Goal: Navigation & Orientation: Find specific page/section

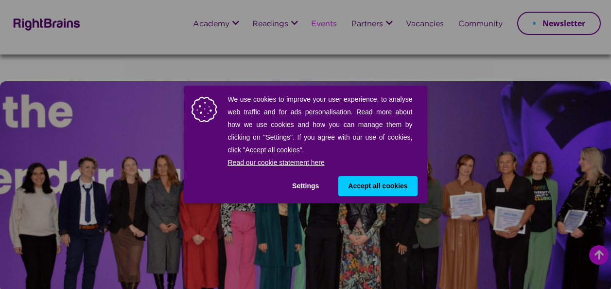
scroll to position [583, 0]
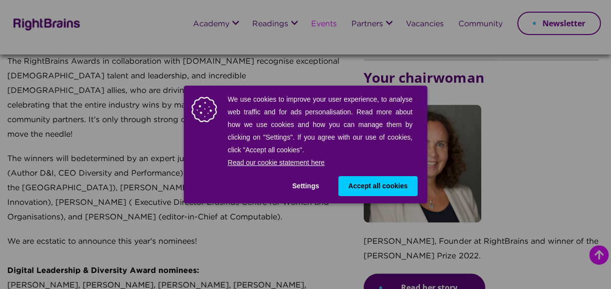
click at [386, 189] on span "Accept all cookies" at bounding box center [377, 186] width 59 height 10
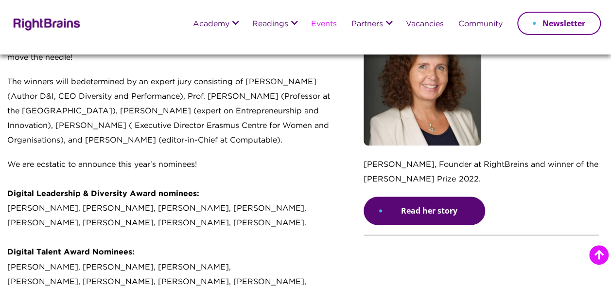
scroll to position [681, 0]
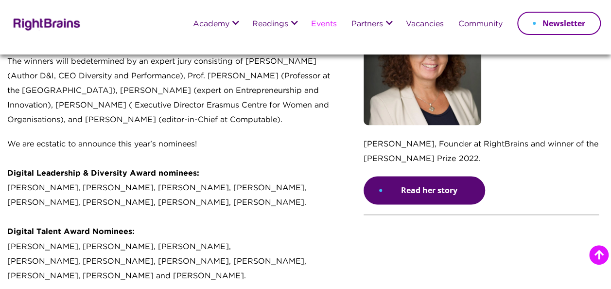
drag, startPoint x: 261, startPoint y: 216, endPoint x: 263, endPoint y: 138, distance: 78.3
click at [261, 216] on p "We are ecstatic to announce this year's nominees! Digital Leadership & Diversit…" at bounding box center [175, 229] width 337 height 185
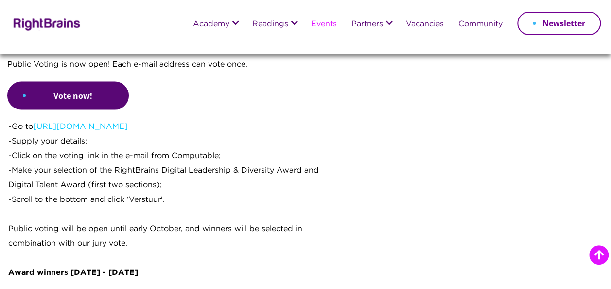
scroll to position [924, 0]
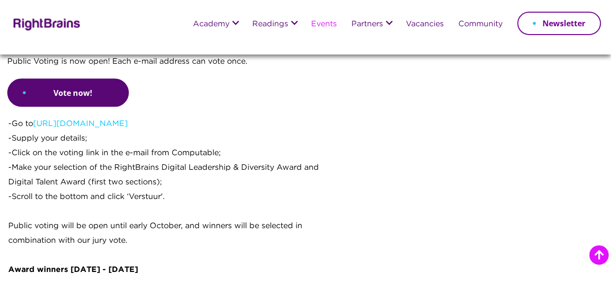
drag, startPoint x: 11, startPoint y: 145, endPoint x: 224, endPoint y: 211, distance: 222.5
click at [224, 211] on p "-Go to https://bit.ly/4kkgC1C -Supply your details; -Click on the voting link i…" at bounding box center [175, 190] width 335 height 146
click at [16, 117] on p "-Go to https://bit.ly/4kkgC1C -Supply your details; -Click on the voting link i…" at bounding box center [175, 190] width 335 height 146
click at [163, 171] on p "-Go to https://bit.ly/4kkgC1C -Supply your details; -Click on the voting link i…" at bounding box center [175, 190] width 335 height 146
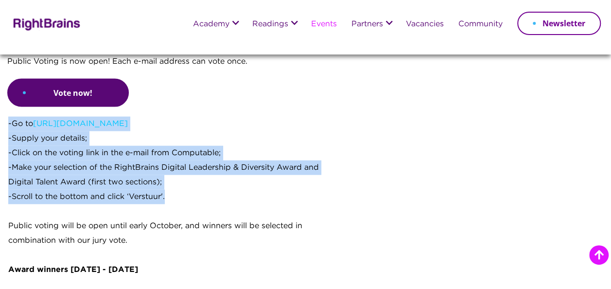
drag, startPoint x: 168, startPoint y: 172, endPoint x: -2, endPoint y: 96, distance: 186.3
click at [0, 96] on html "Academy Digital Leadership Programme Digital Talent Programme Masterclass: Lead…" at bounding box center [305, 114] width 611 height 2076
copy p "-Go to https://bit.ly/4kkgC1C -Supply your details; -Click on the voting link i…"
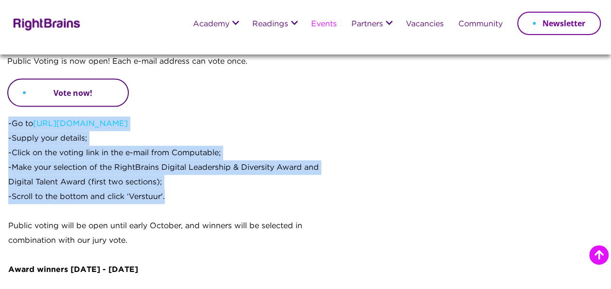
click at [70, 79] on link "Vote now!" at bounding box center [68, 93] width 122 height 28
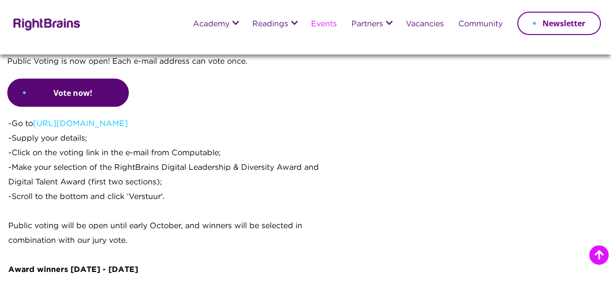
click at [377, 207] on div "Keynote Anke den Ouden, Winner of the 2024 Digital Leadership & Diversity Award…" at bounding box center [483, 147] width 255 height 1282
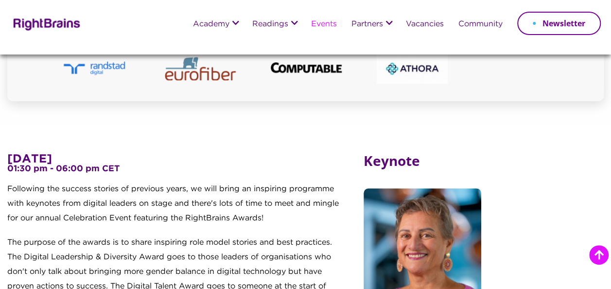
scroll to position [373, 0]
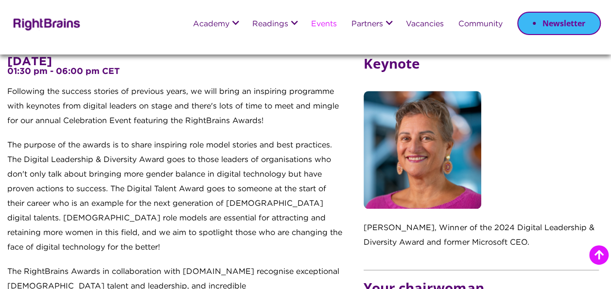
click at [563, 20] on link "Newsletter" at bounding box center [559, 23] width 84 height 23
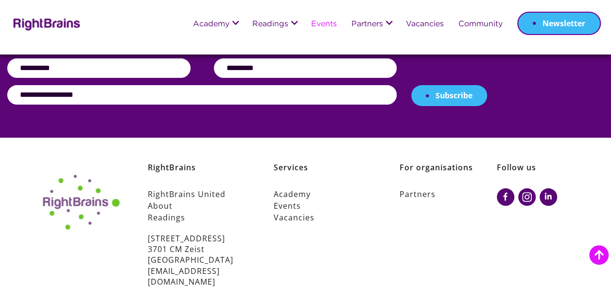
scroll to position [1686, 0]
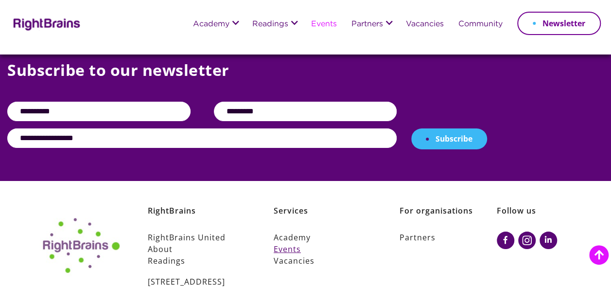
click at [293, 243] on link "Events" at bounding box center [323, 249] width 98 height 12
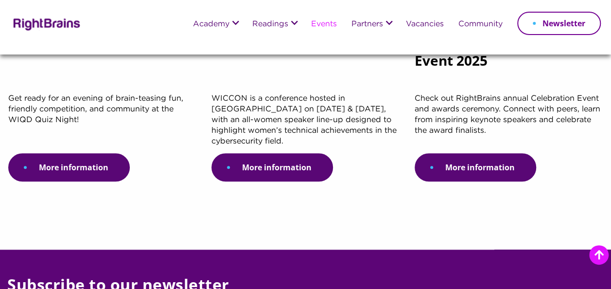
scroll to position [340, 0]
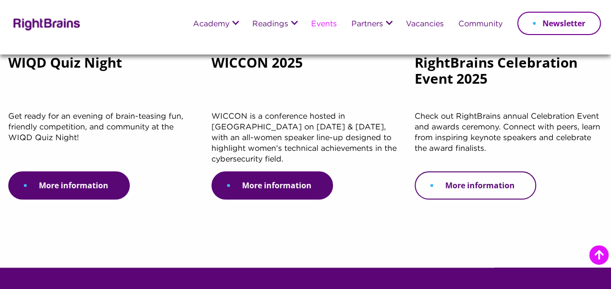
click at [486, 191] on link "More information" at bounding box center [476, 185] width 122 height 28
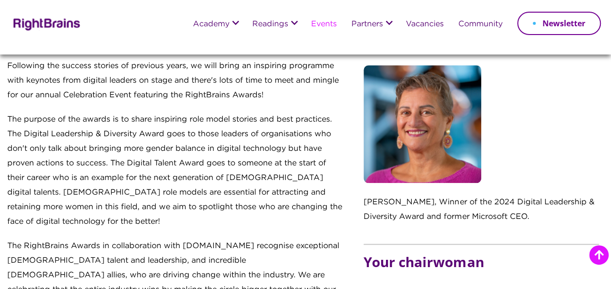
scroll to position [389, 0]
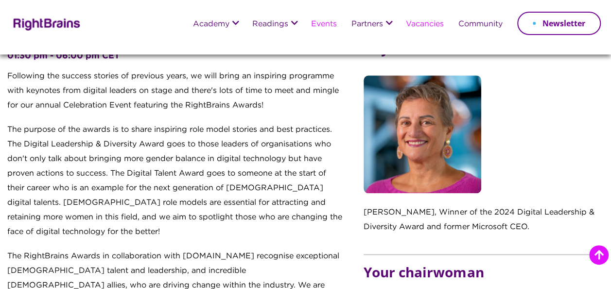
click at [432, 26] on link "Vacancies" at bounding box center [425, 24] width 38 height 8
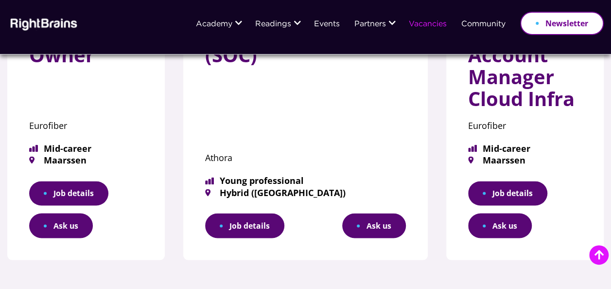
scroll to position [875, 0]
